Goal: Navigation & Orientation: Go to known website

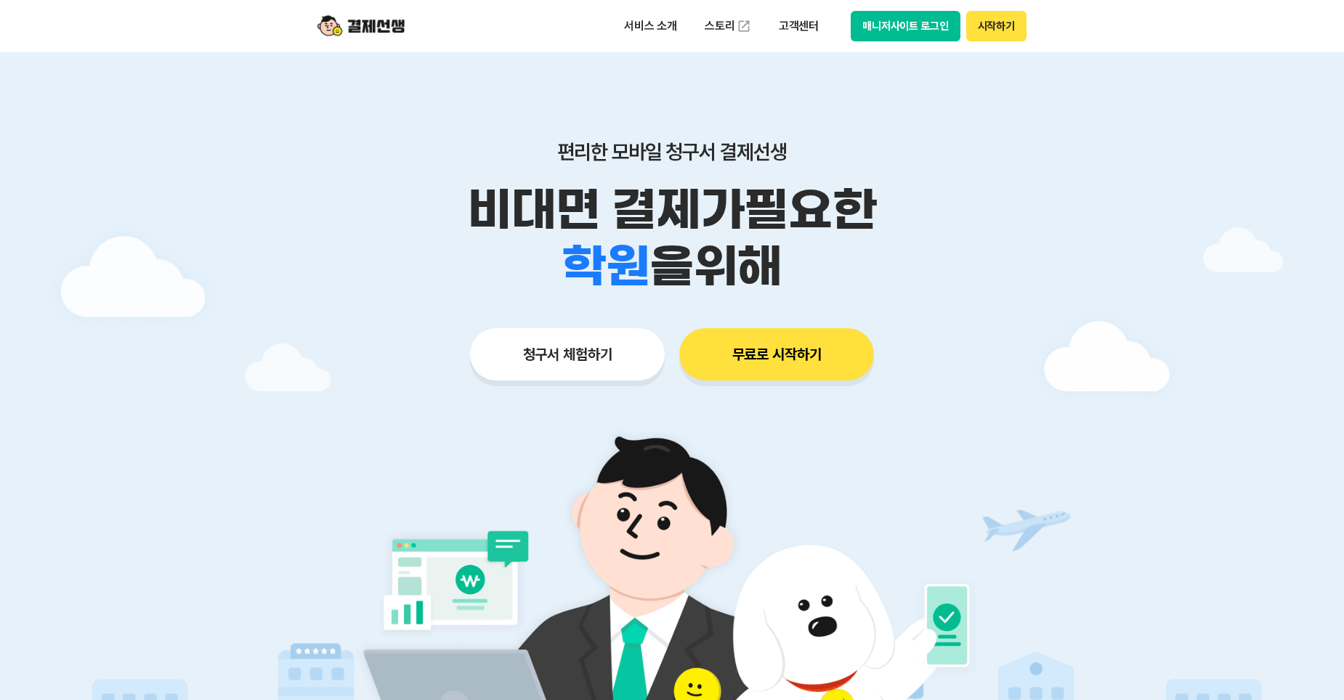
click at [911, 26] on button "매니저사이트 로그인" at bounding box center [906, 26] width 110 height 31
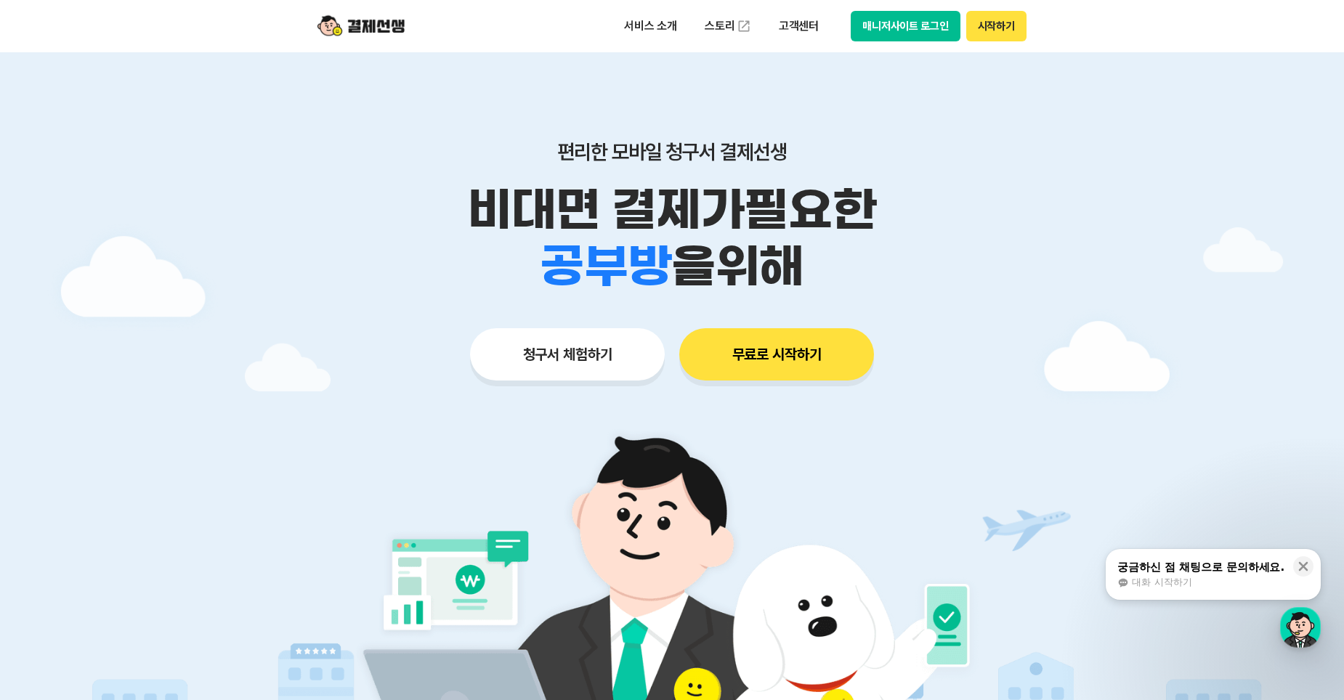
click at [930, 29] on button "매니저사이트 로그인" at bounding box center [906, 26] width 110 height 31
